Goal: Information Seeking & Learning: Find specific fact

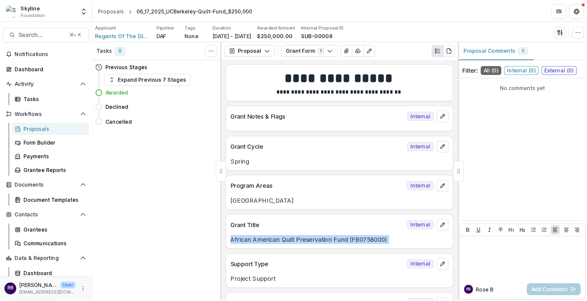
scroll to position [1, 0]
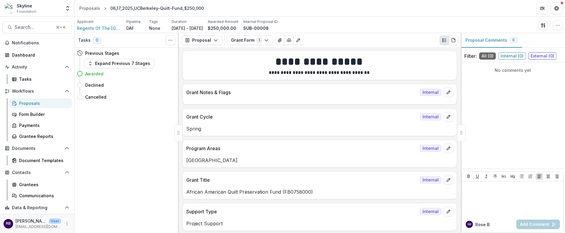
click at [411, 23] on div "Applicant Regents Of The University Of California At Berkeley Pipeline DAF Tags…" at bounding box center [320, 25] width 486 height 12
click at [63, 8] on button "Open entity switcher" at bounding box center [67, 8] width 8 height 12
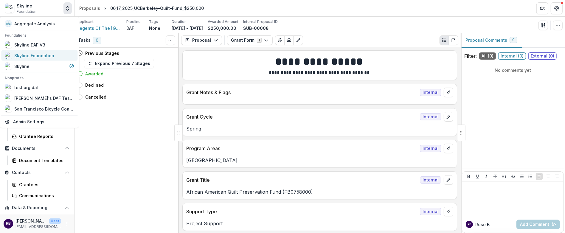
click at [46, 58] on div "Skyline Foundation" at bounding box center [34, 55] width 40 height 6
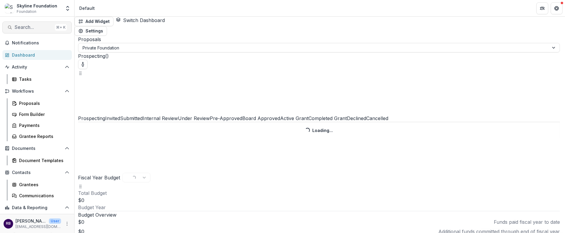
click at [34, 27] on span "Search..." at bounding box center [34, 27] width 38 height 6
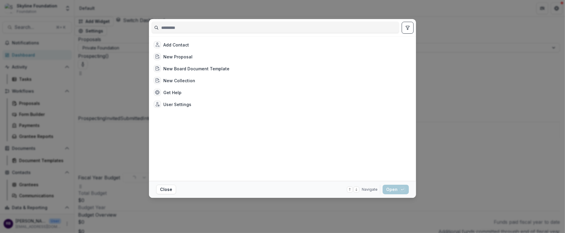
select select "******"
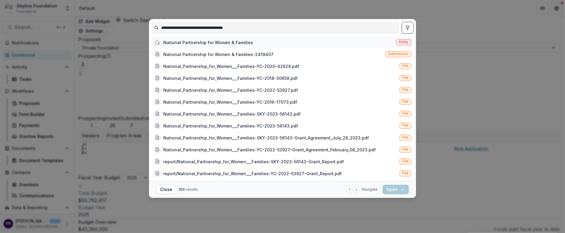
type input "**********"
click at [238, 46] on div "National Partnership for Women & Families" at bounding box center [208, 42] width 90 height 6
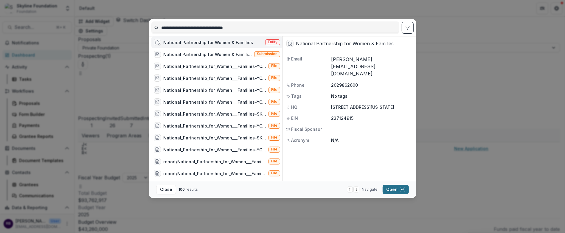
click at [395, 192] on button "Open with enter key" at bounding box center [396, 190] width 26 height 10
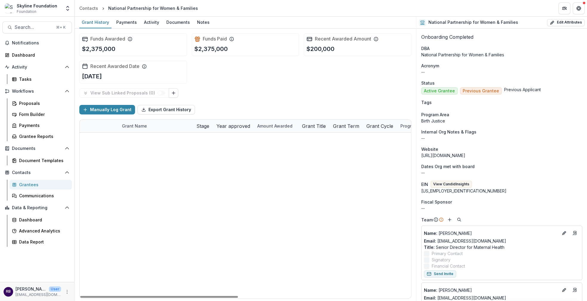
click at [168, 141] on link "Fall 2025 - National Partnership for Women & Families - Renewal Application" at bounding box center [155, 139] width 67 height 6
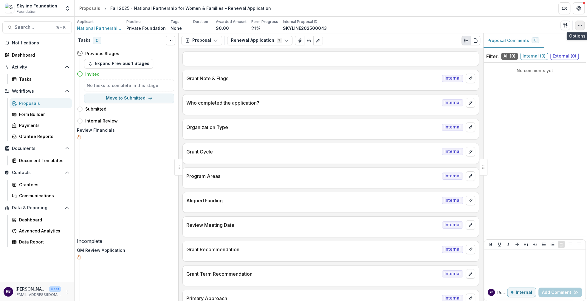
click at [474, 24] on button "button" at bounding box center [580, 26] width 10 height 10
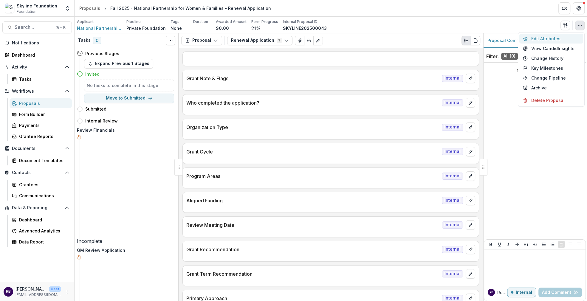
click at [474, 38] on button "Edit Attributes" at bounding box center [551, 39] width 64 height 10
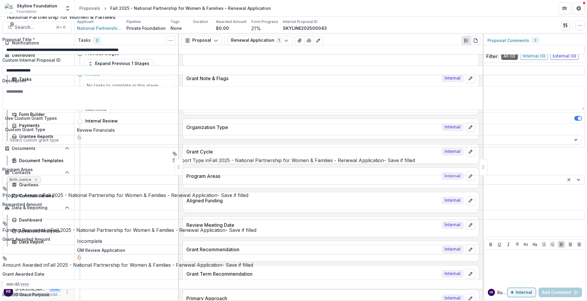
click at [375, 241] on div "**********" at bounding box center [293, 301] width 587 height 0
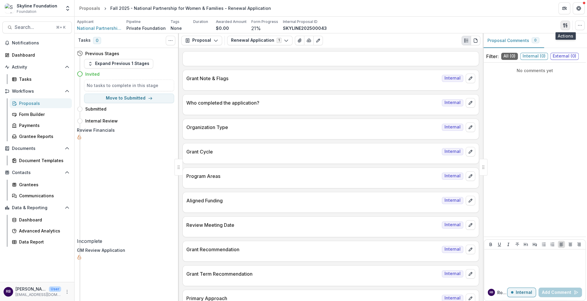
click at [474, 26] on icon "button" at bounding box center [566, 26] width 1 height 2
click at [474, 19] on div "Applicant National Partnership for Women & Families Pipeline Private Foundation…" at bounding box center [331, 25] width 508 height 12
click at [317, 41] on button "Edit as form" at bounding box center [318, 41] width 10 height 10
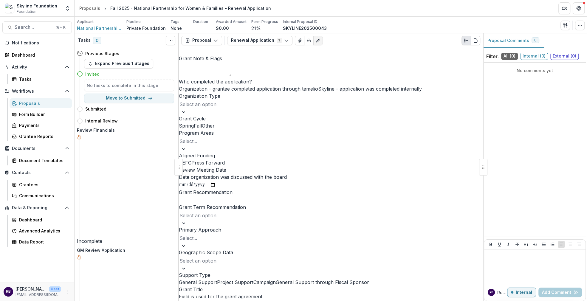
click at [317, 41] on button "Edit as form" at bounding box center [318, 41] width 10 height 10
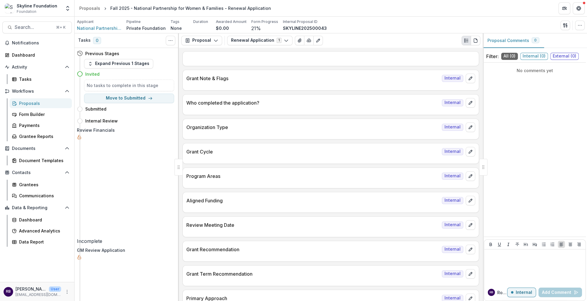
click at [27, 103] on div "Proposals" at bounding box center [43, 103] width 48 height 6
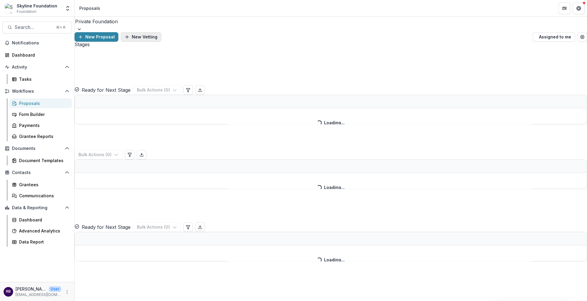
click at [161, 32] on button "New Vetting" at bounding box center [141, 37] width 41 height 10
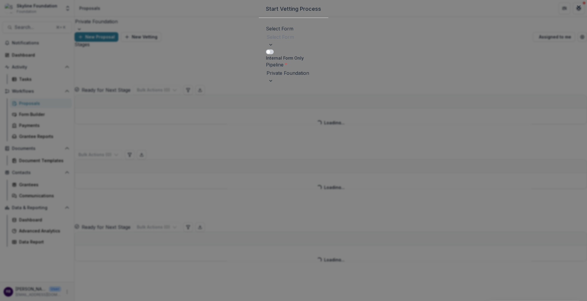
click at [266, 48] on div "Select Form" at bounding box center [293, 39] width 55 height 15
click at [258, 241] on div "Short Application" at bounding box center [293, 304] width 587 height 7
click at [266, 68] on label "Pipeline *" at bounding box center [276, 65] width 21 height 6
click at [266, 77] on input "Pipeline *" at bounding box center [266, 72] width 1 height 7
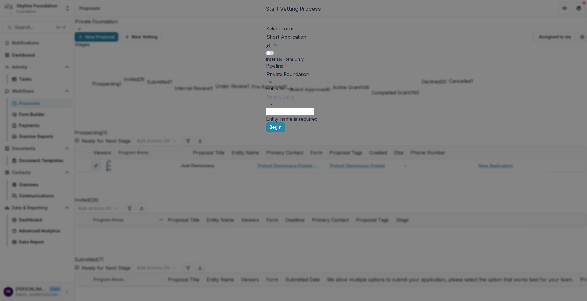
click at [266, 101] on div at bounding box center [293, 97] width 54 height 8
click at [263, 241] on p "President & Fellows of Harvard College" at bounding box center [293, 304] width 587 height 7
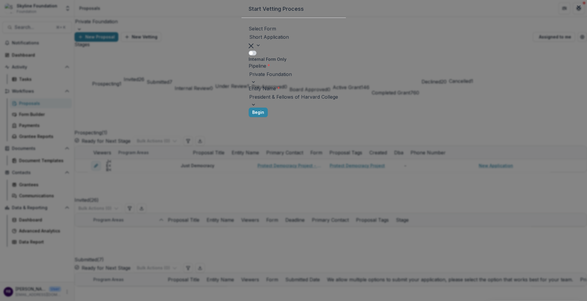
click at [249, 55] on span at bounding box center [253, 53] width 8 height 5
click at [249, 55] on span at bounding box center [251, 53] width 4 height 4
click at [249, 55] on span at bounding box center [253, 53] width 8 height 5
click at [474, 12] on button "Close" at bounding box center [579, 7] width 10 height 10
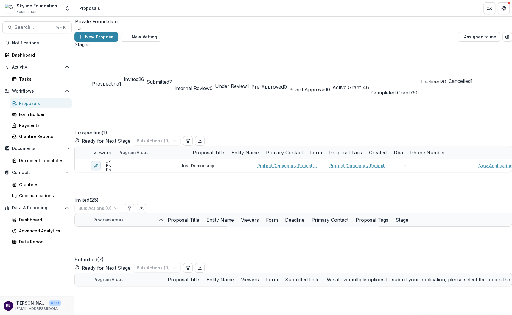
click at [21, 103] on div "Proposals" at bounding box center [43, 103] width 48 height 6
click at [34, 104] on div "Proposals" at bounding box center [43, 103] width 48 height 6
click at [210, 85] on span "Internal Review" at bounding box center [192, 88] width 35 height 6
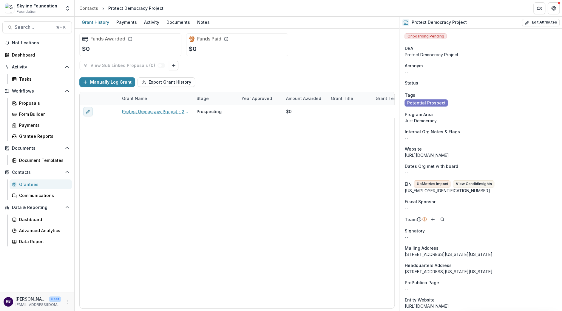
scroll to position [343, 0]
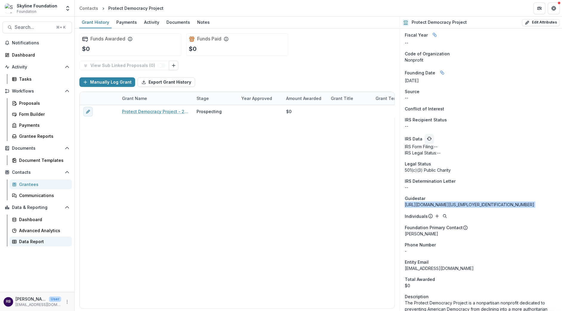
click at [31, 243] on div "Data Report" at bounding box center [43, 242] width 48 height 6
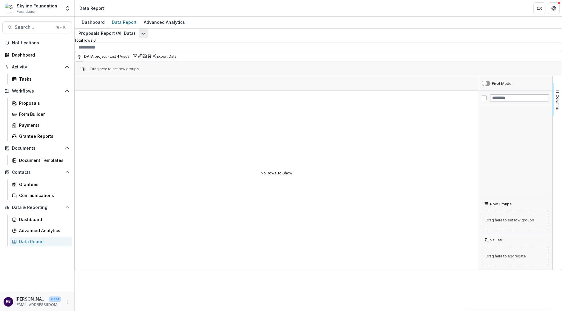
click at [146, 36] on icon "Edit selected report" at bounding box center [143, 33] width 5 height 5
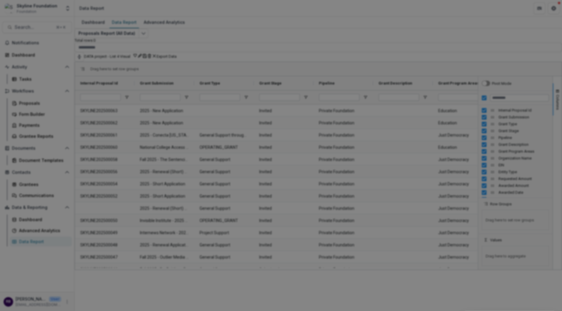
type input "**********"
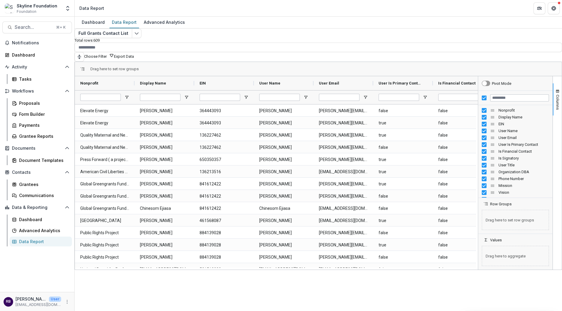
click at [271, 91] on div at bounding box center [279, 98] width 41 height 14
click at [273, 96] on input "User Name Filter Input" at bounding box center [279, 97] width 41 height 7
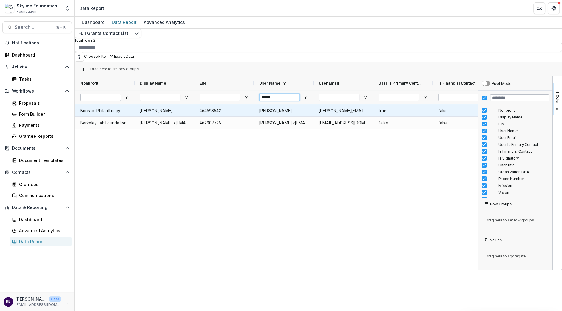
scroll to position [0, 190]
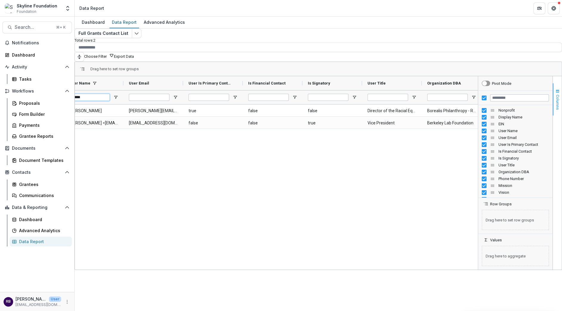
type input "******"
click at [555, 101] on span "Columns" at bounding box center [557, 102] width 4 height 15
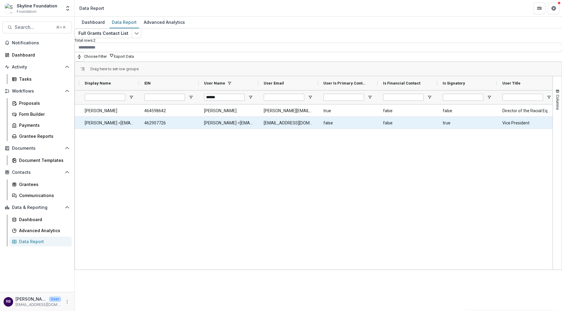
scroll to position [0, 56]
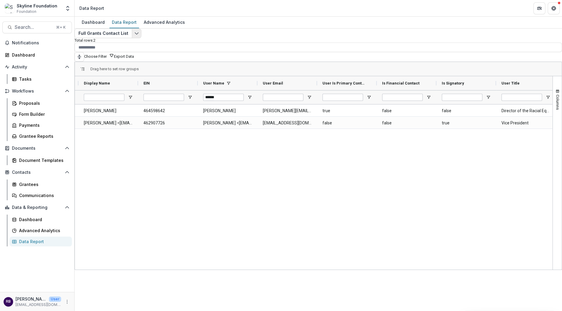
click at [137, 36] on icon "Edit selected report" at bounding box center [136, 33] width 5 height 5
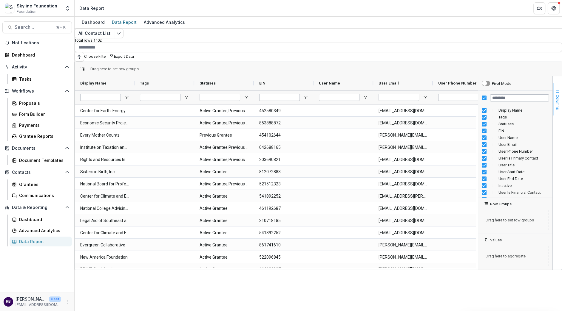
click at [556, 101] on button "Columns" at bounding box center [556, 99] width 9 height 32
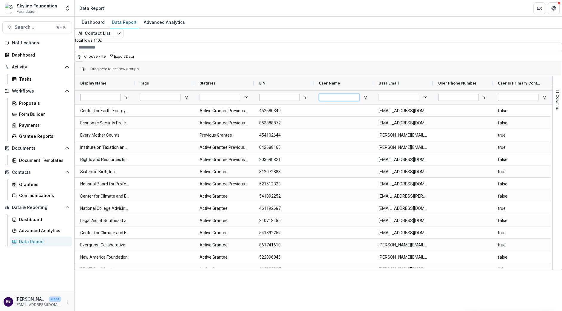
click at [354, 97] on input "User Name Filter Input" at bounding box center [339, 97] width 41 height 7
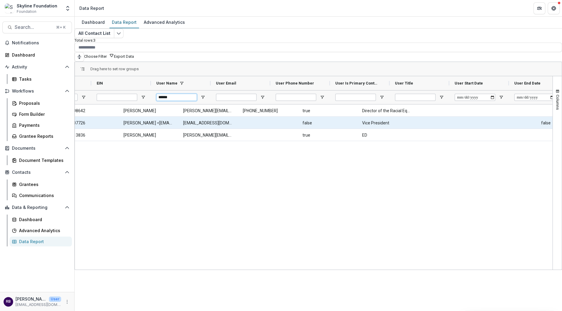
scroll to position [0, 334]
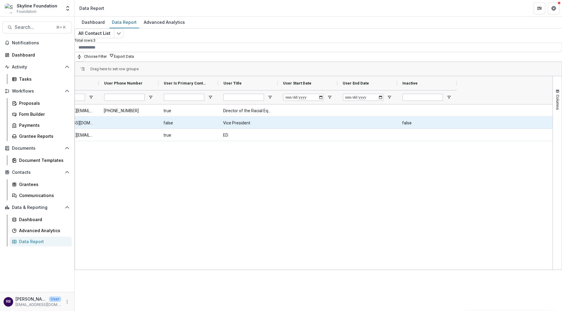
type input "******"
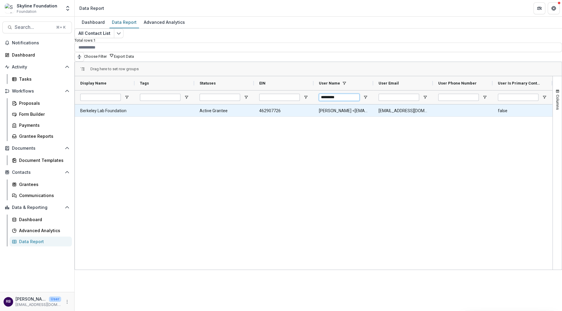
scroll to position [0, 28]
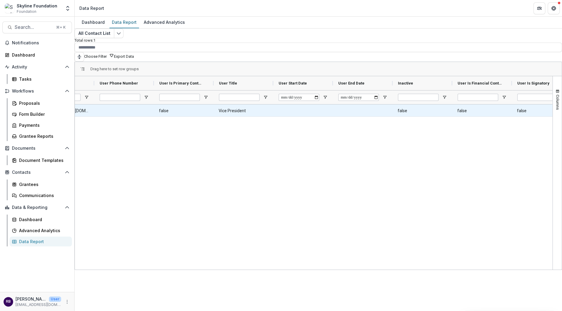
type input "*********"
